Goal: Task Accomplishment & Management: Manage account settings

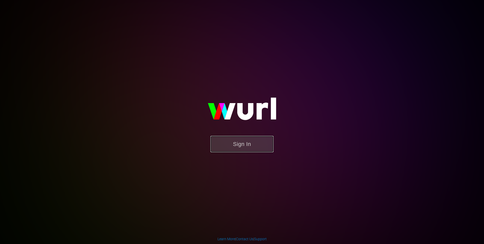
click at [241, 142] on button "Sign In" at bounding box center [241, 144] width 63 height 16
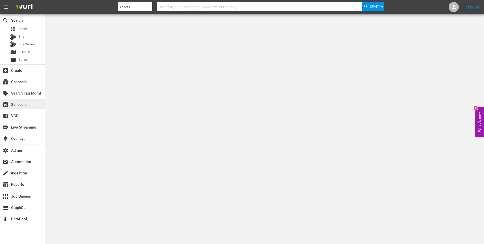
click at [19, 106] on div "event_available Schedule" at bounding box center [14, 104] width 28 height 5
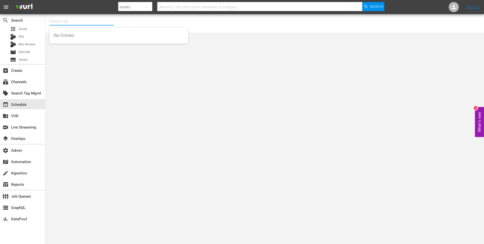
click at [65, 22] on input "text" at bounding box center [81, 21] width 65 height 12
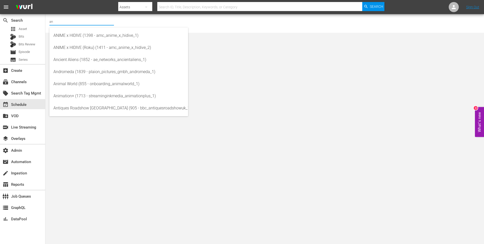
type input "a"
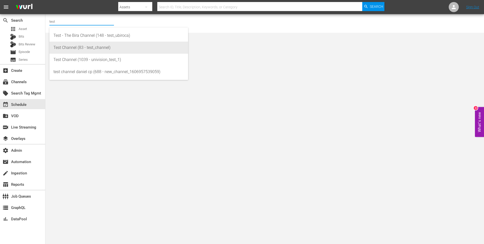
click at [87, 46] on div "Test Channel (83 - test_channel)" at bounding box center [118, 48] width 131 height 12
type input "Test Channel (83 - test_channel)"
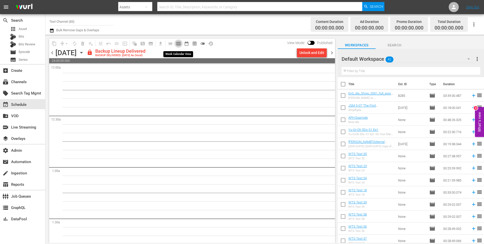
click at [180, 44] on span "calendar_view_week_outlined" at bounding box center [178, 43] width 5 height 5
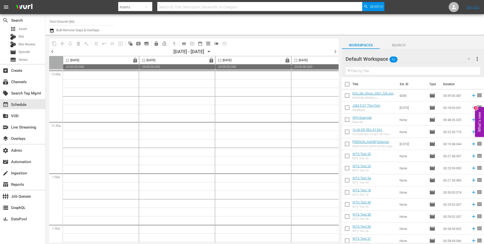
click at [335, 51] on span "chevron_right" at bounding box center [335, 51] width 6 height 6
click at [84, 20] on input "Test Channel (83)" at bounding box center [81, 21] width 65 height 12
type input "W"
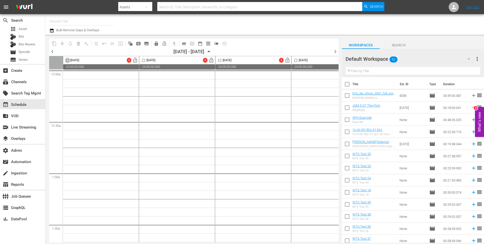
click at [66, 60] on input "checkbox" at bounding box center [68, 61] width 6 height 6
click at [52, 43] on span "content_copy" at bounding box center [54, 43] width 5 height 5
click at [474, 23] on icon at bounding box center [475, 24] width 4 height 4
click at [67, 60] on input "checkbox" at bounding box center [68, 61] width 6 height 6
checkbox input "false"
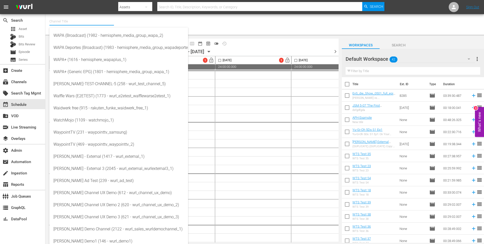
click at [62, 22] on input "text" at bounding box center [81, 21] width 65 height 12
click at [90, 240] on div "Wurl Demo1 (146 - wurl_demo1)" at bounding box center [118, 241] width 131 height 12
type input "Wurl Demo1 (146 - wurl_demo1)"
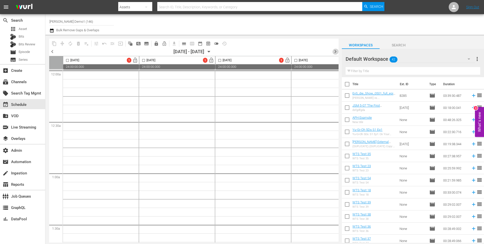
click at [335, 52] on span "chevron_right" at bounding box center [335, 51] width 6 height 6
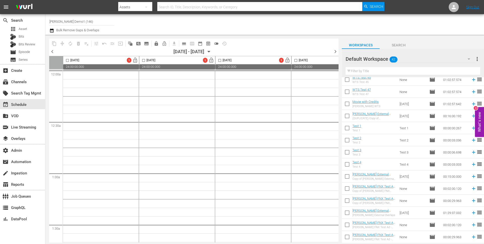
scroll to position [354, 0]
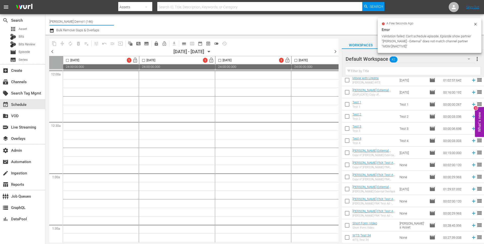
click at [64, 22] on input "Wurl Demo1 (146)" at bounding box center [81, 21] width 65 height 12
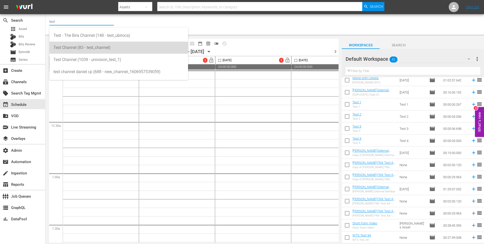
click at [78, 49] on div "Test Channel (83 - test_channel)" at bounding box center [118, 48] width 131 height 12
type input "Test Channel (83 - test_channel)"
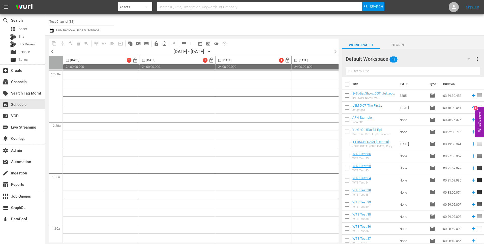
click at [78, 20] on input "Test Channel (83)" at bounding box center [81, 21] width 65 height 12
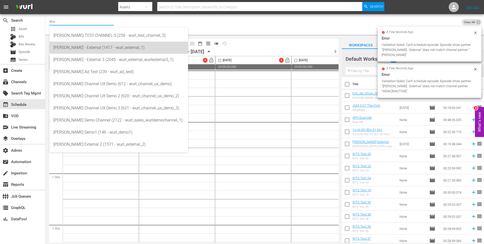
click at [103, 47] on div "Wurl - External (1417 - wurl_external_1)" at bounding box center [118, 48] width 131 height 12
type input "Wurl - External (1417 - wurl_external_1)"
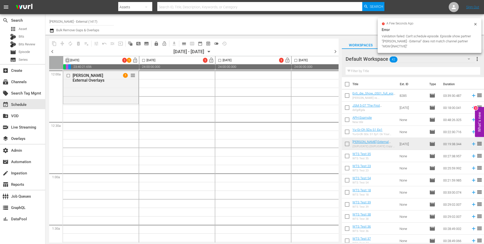
click at [68, 61] on input "checkbox" at bounding box center [68, 61] width 6 height 6
checkbox input "true"
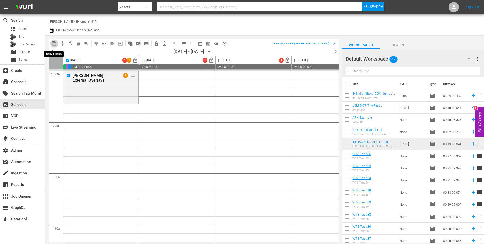
click at [54, 44] on span "content_copy" at bounding box center [54, 43] width 5 height 5
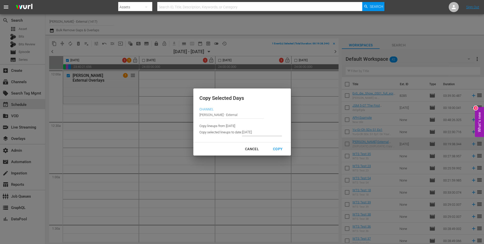
click at [258, 132] on input "[DATE]" at bounding box center [262, 133] width 40 height 8
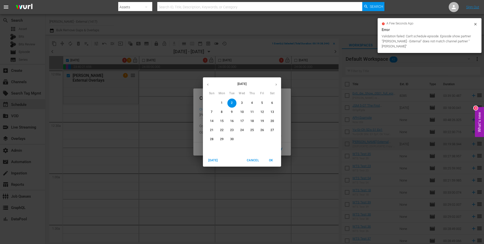
click at [475, 24] on icon at bounding box center [475, 24] width 4 height 4
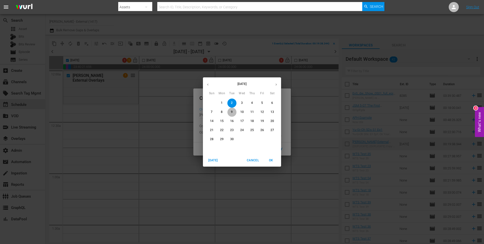
click at [231, 111] on p "9" at bounding box center [232, 112] width 2 height 4
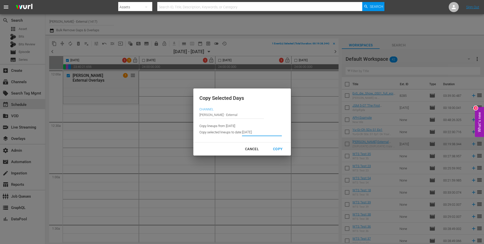
click at [250, 132] on input "9/09/2025" at bounding box center [262, 133] width 40 height 8
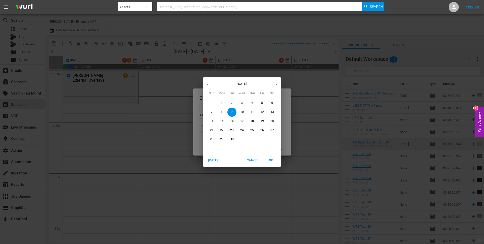
click at [233, 103] on span "2" at bounding box center [231, 103] width 9 height 4
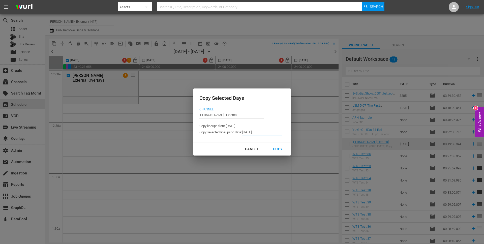
click at [253, 149] on div "Cancel" at bounding box center [252, 149] width 22 height 6
type input "[DATE]"
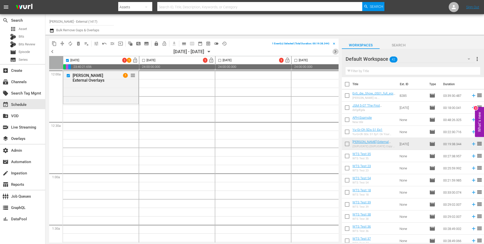
click at [337, 51] on span "chevron_right" at bounding box center [335, 51] width 6 height 6
checkbox input "false"
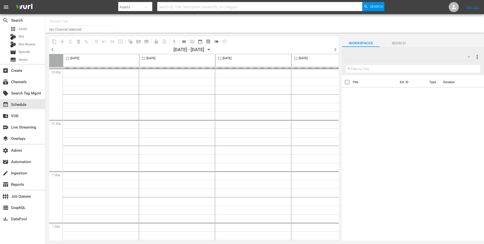
type input "[PERSON_NAME] - External (1417)"
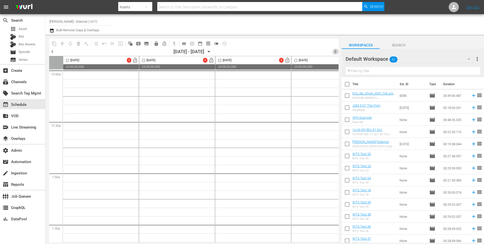
click at [336, 52] on span "chevron_right" at bounding box center [335, 51] width 6 height 6
click at [53, 52] on span "chevron_left" at bounding box center [52, 51] width 6 height 6
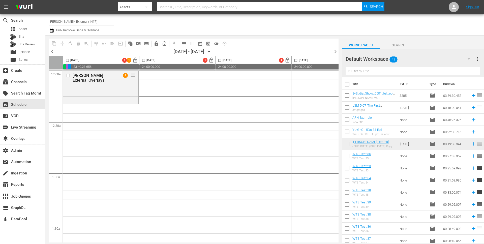
click at [69, 60] on input "checkbox" at bounding box center [68, 61] width 6 height 6
checkbox input "true"
click at [55, 43] on span "content_copy" at bounding box center [54, 43] width 5 height 5
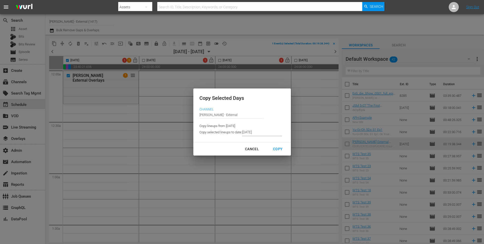
click at [249, 149] on div "Cancel" at bounding box center [252, 149] width 22 height 6
type input "[DATE]"
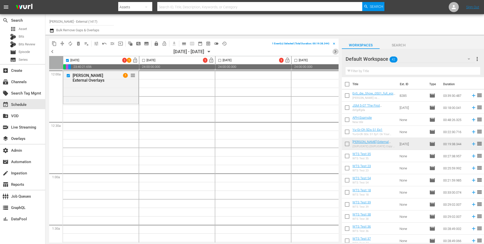
click at [335, 52] on span "chevron_right" at bounding box center [335, 51] width 6 height 6
click at [68, 60] on input "checkbox" at bounding box center [68, 61] width 6 height 6
checkbox input "true"
click at [54, 43] on span "content_copy" at bounding box center [54, 43] width 5 height 5
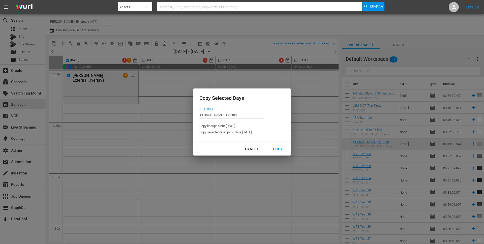
click at [254, 150] on div "Cancel" at bounding box center [252, 149] width 22 height 6
type input "[DATE]"
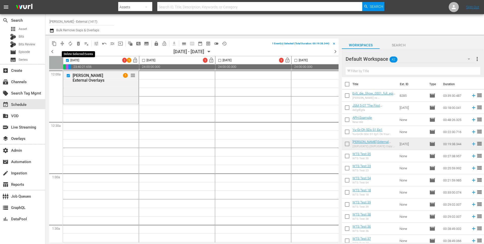
click at [79, 45] on span "delete_forever_outlined" at bounding box center [78, 43] width 5 height 5
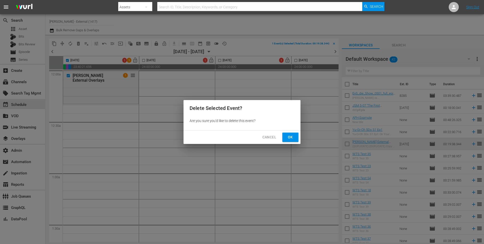
click at [292, 138] on span "Ok" at bounding box center [290, 137] width 8 height 6
checkbox input "false"
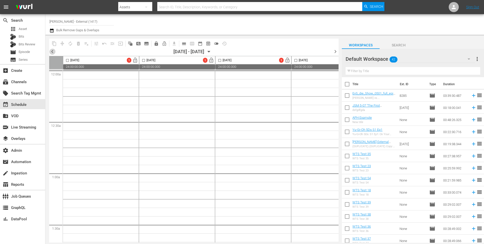
click at [53, 52] on span "chevron_left" at bounding box center [52, 51] width 6 height 6
click at [212, 51] on icon "button" at bounding box center [209, 52] width 6 height 6
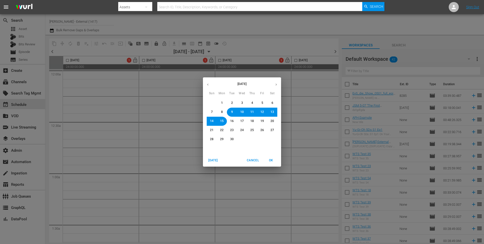
click at [319, 90] on div "[DATE] Sun Mon Tue Wed Thu Fri Sat 31 1 2 3 4 5 6 7 8 9 10 11 12 13 14 15 16 17…" at bounding box center [242, 122] width 484 height 244
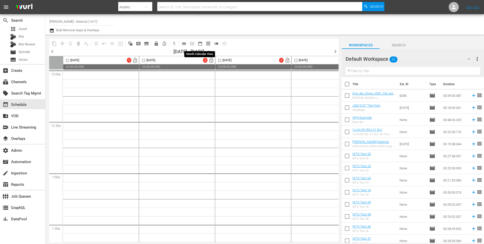
click at [201, 44] on span "date_range_outlined" at bounding box center [200, 43] width 5 height 5
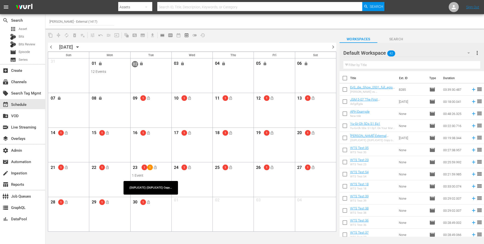
click at [137, 176] on div "1 Event" at bounding box center [151, 175] width 38 height 4
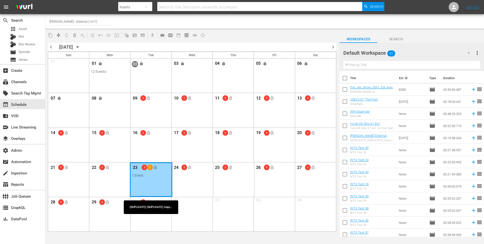
click at [143, 184] on div "Month View" at bounding box center [151, 179] width 42 height 34
click at [149, 194] on div "Month View" at bounding box center [151, 179] width 42 height 34
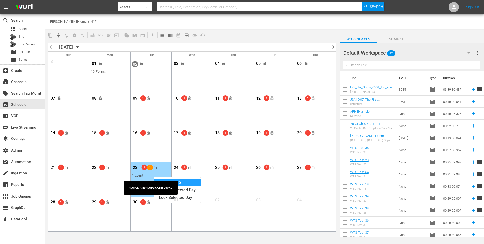
click at [179, 182] on div "View Lineup" at bounding box center [177, 183] width 47 height 8
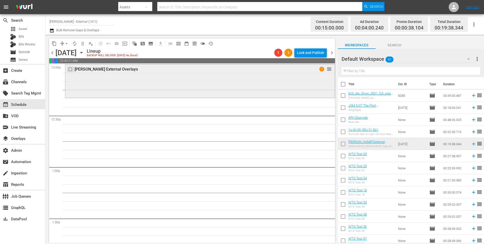
click at [70, 69] on input "checkbox" at bounding box center [70, 69] width 5 height 4
click at [83, 44] on span "delete_forever_outlined" at bounding box center [82, 43] width 5 height 5
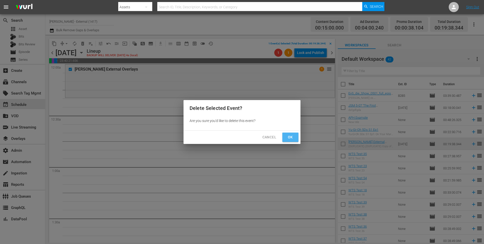
click at [294, 136] on button "Ok" at bounding box center [290, 137] width 16 height 9
